Goal: Information Seeking & Learning: Learn about a topic

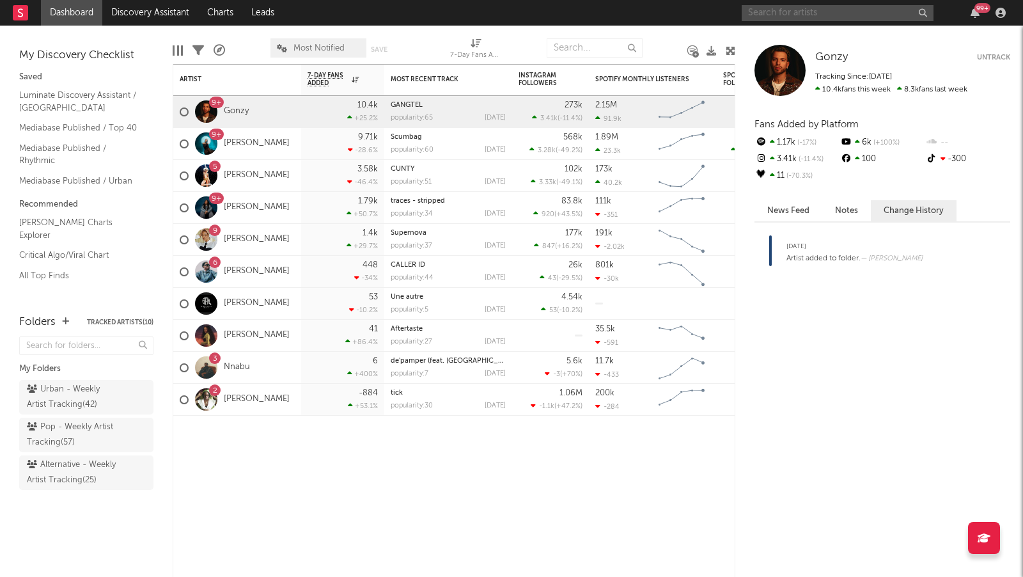
click at [773, 13] on input "text" at bounding box center [838, 13] width 192 height 16
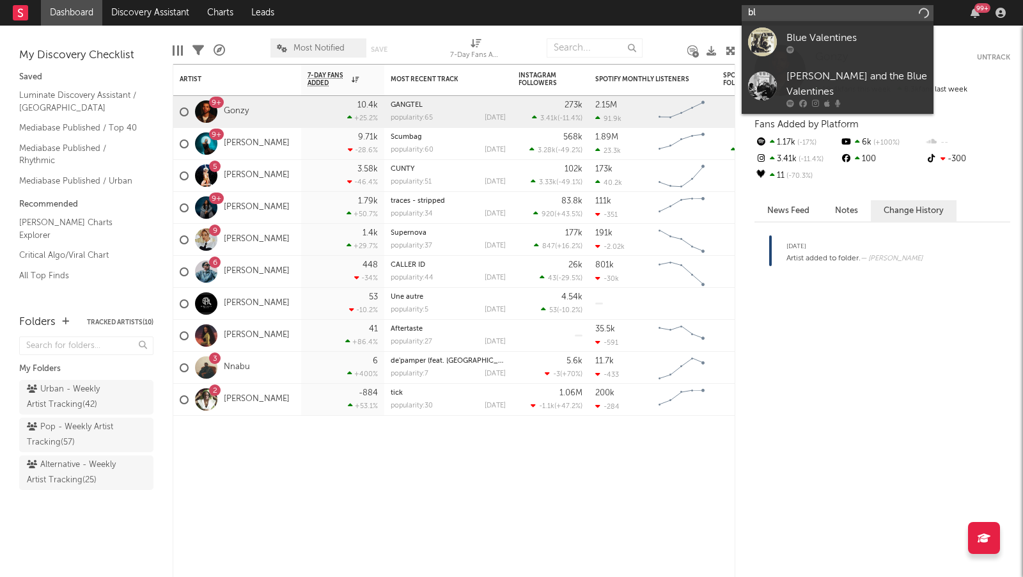
type input "b"
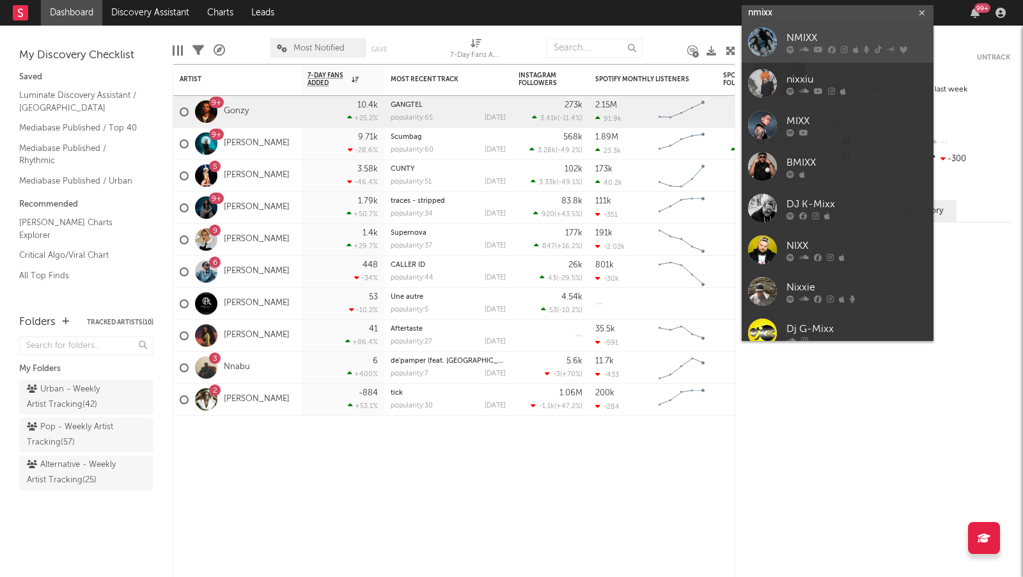
type input "nmixx"
click at [809, 38] on div "NMIXX" at bounding box center [856, 38] width 141 height 15
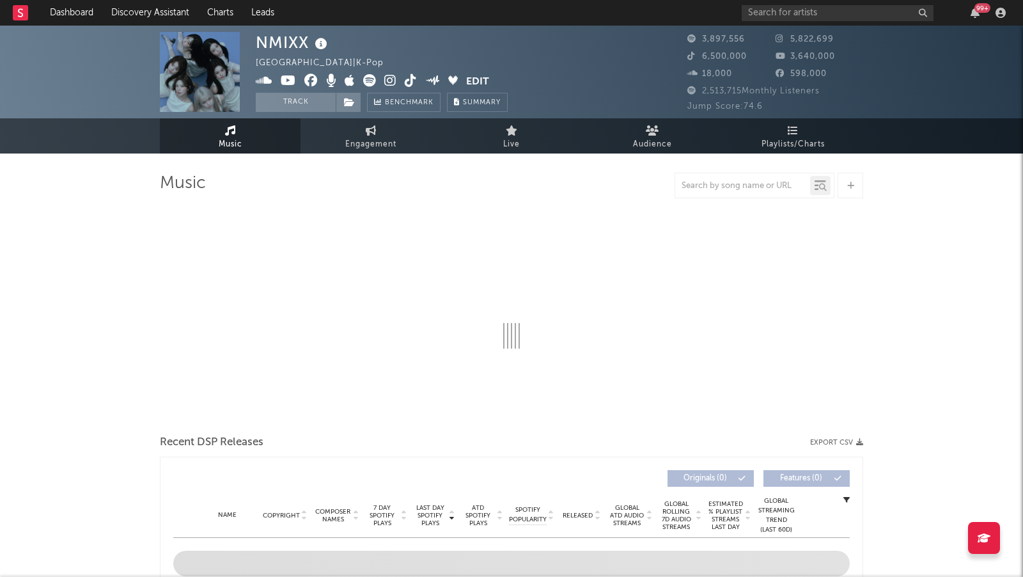
select select "6m"
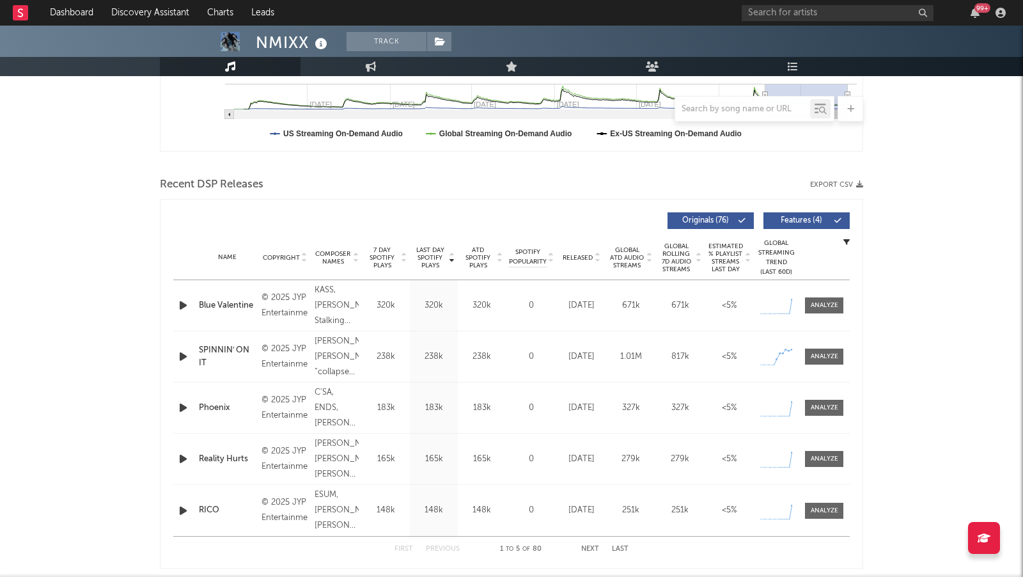
scroll to position [361, 0]
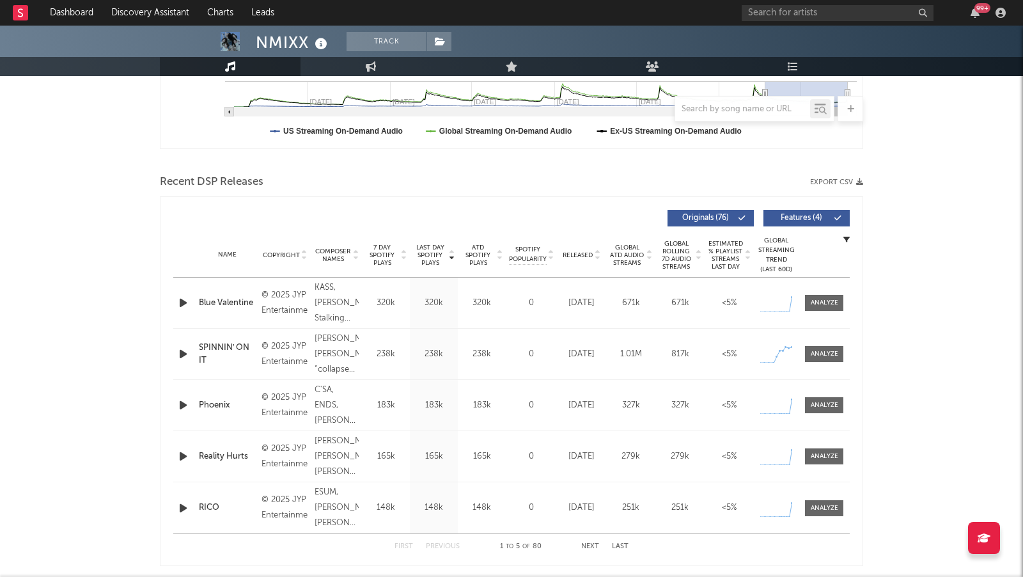
click at [387, 258] on span "7 Day Spotify Plays" at bounding box center [382, 255] width 34 height 23
click at [386, 254] on span "7 Day Spotify Plays" at bounding box center [382, 255] width 34 height 23
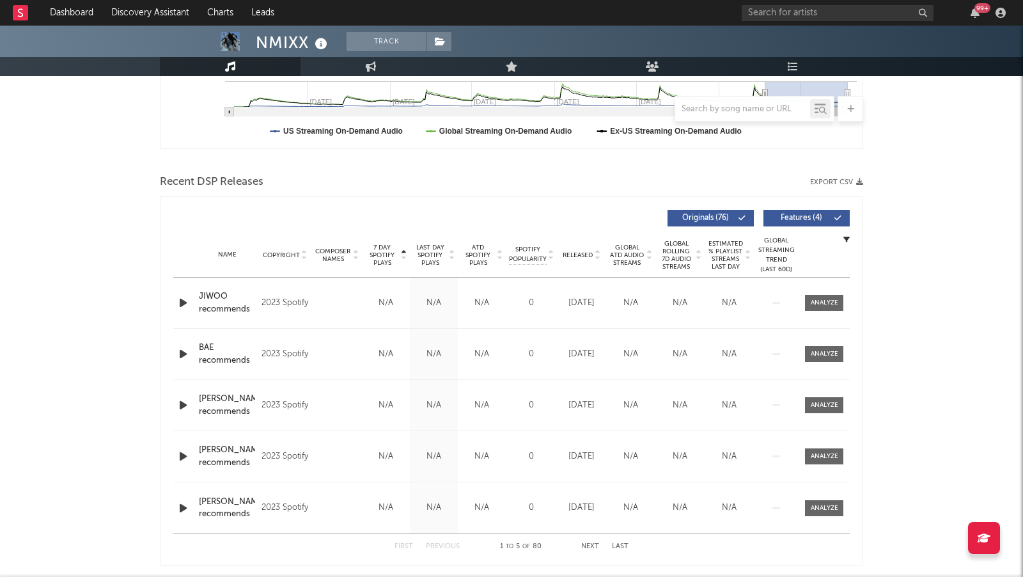
click at [393, 251] on span "7 Day Spotify Plays" at bounding box center [382, 255] width 34 height 23
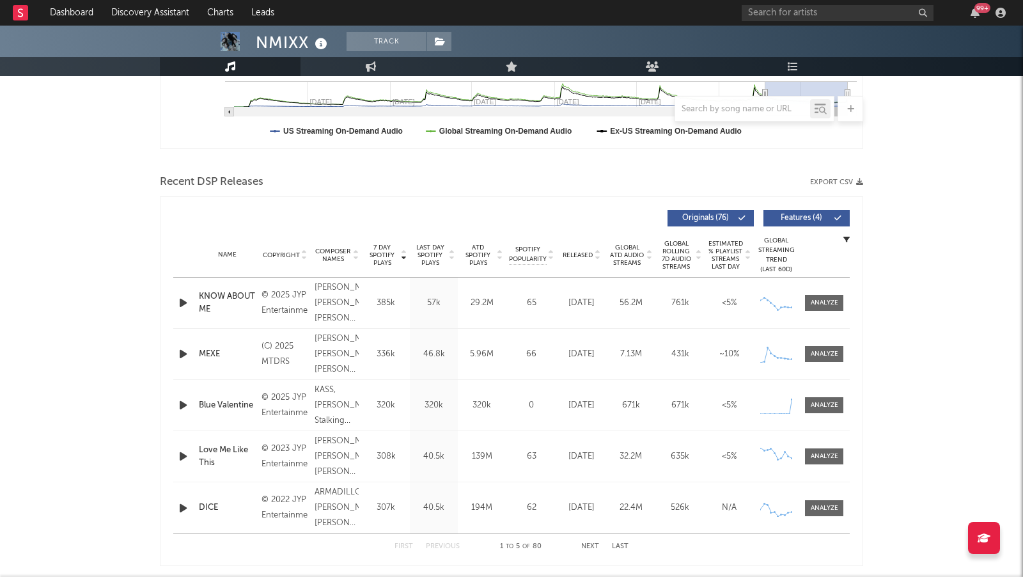
click at [431, 249] on span "Last Day Spotify Plays" at bounding box center [430, 255] width 34 height 23
click at [480, 248] on span "ATD Spotify Plays" at bounding box center [478, 255] width 34 height 23
click at [434, 252] on span "Last Day Spotify Plays" at bounding box center [430, 255] width 34 height 23
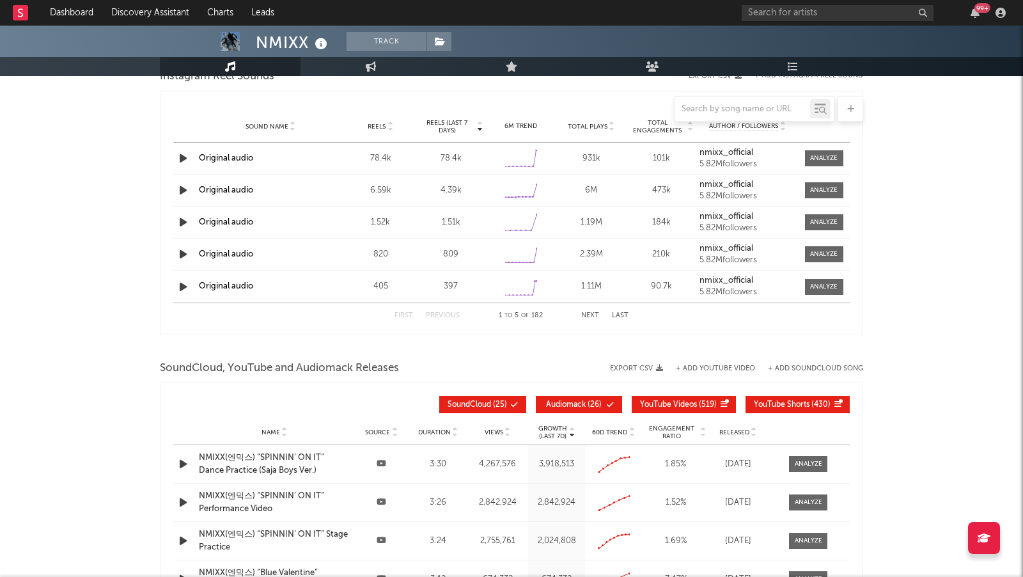
scroll to position [1337, 0]
